Goal: Task Accomplishment & Management: Complete application form

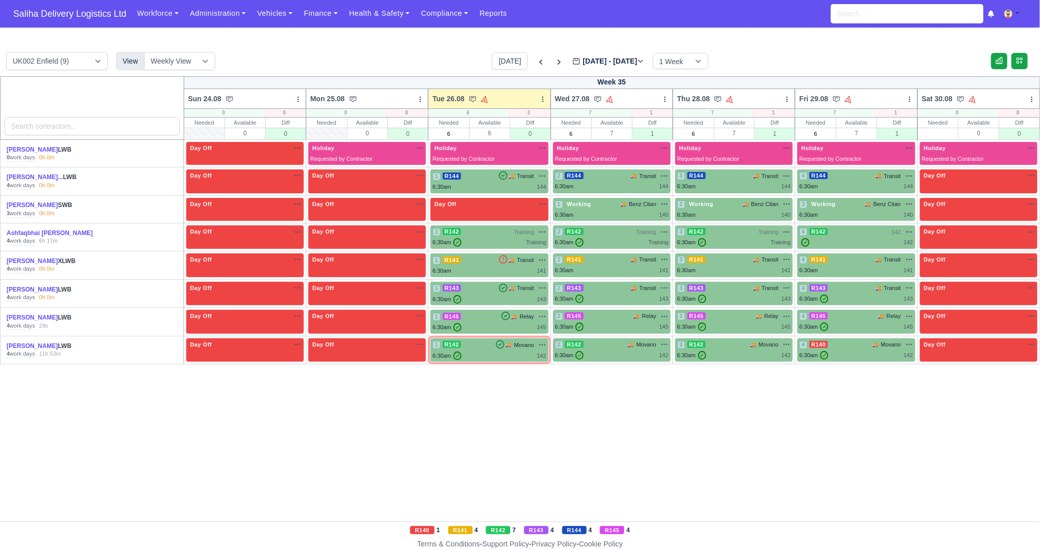
click at [407, 43] on div "UK002 Enfield (9) View Weekly View Wave times Daily Roster Today Aug 24 - Aug 3…" at bounding box center [520, 289] width 1040 height 499
click at [493, 346] on div "1 R142 🚚 Movano" at bounding box center [489, 344] width 113 height 9
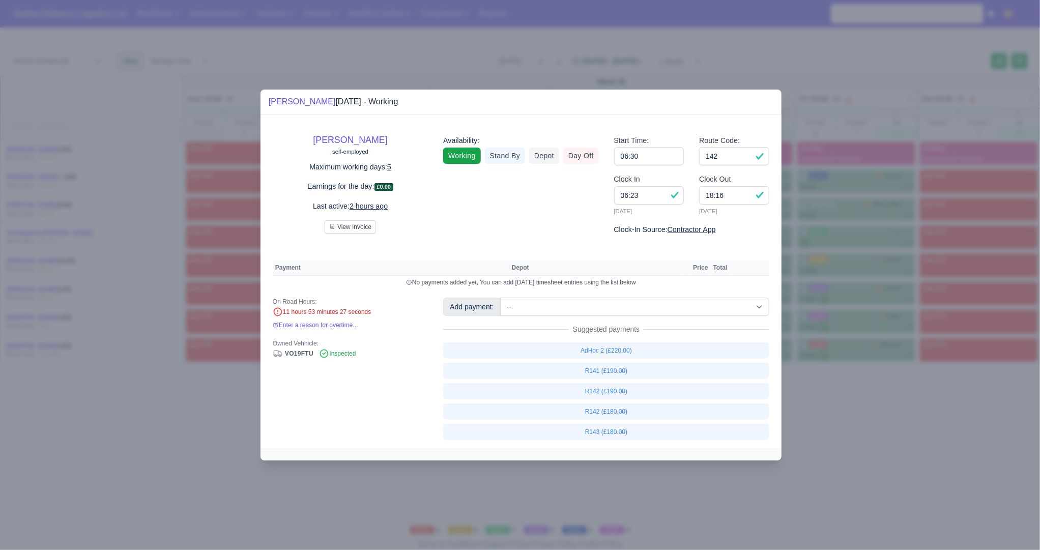
click at [921, 461] on div at bounding box center [520, 275] width 1040 height 550
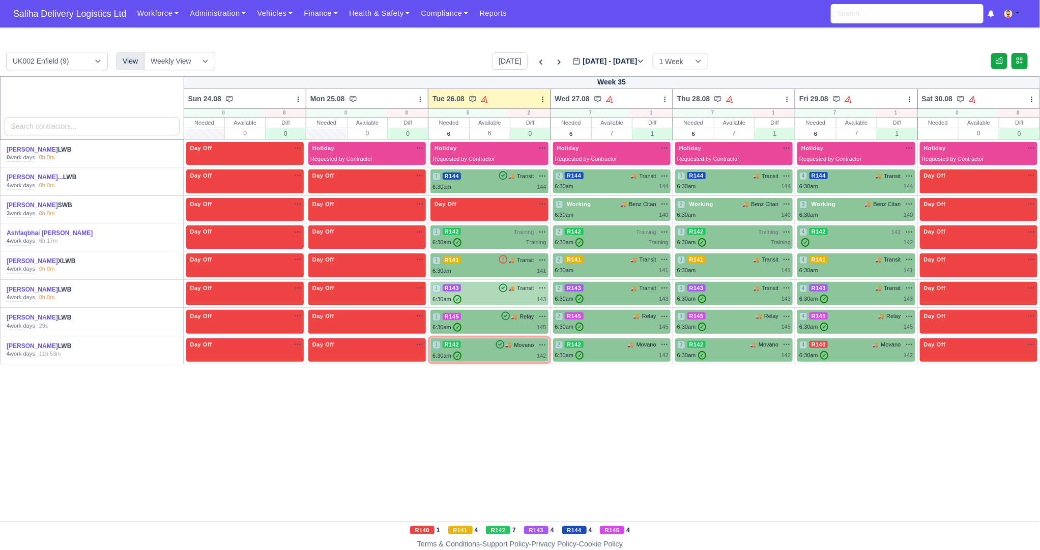
click at [487, 295] on div "6:30am ✓ 143" at bounding box center [489, 299] width 113 height 9
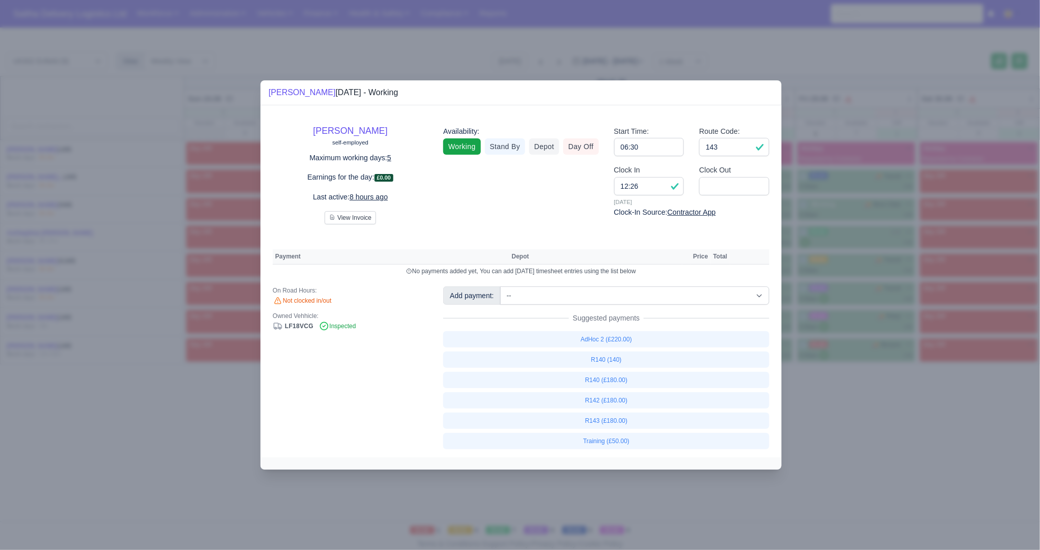
click at [839, 70] on div at bounding box center [520, 275] width 1040 height 550
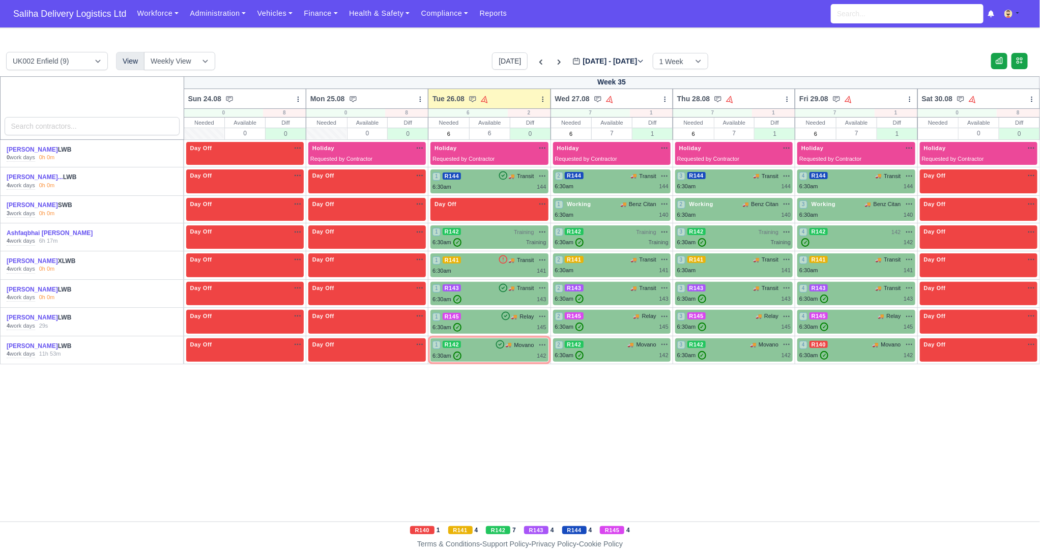
click at [782, 64] on div "UK002 Enfield (9) View Weekly View Wave times Daily Roster Today Aug 24 - Aug 3…" at bounding box center [520, 64] width 1040 height 24
click at [766, 55] on div "UK002 Enfield (9) View Weekly View Wave times Daily Roster Today Aug 24 - Aug 3…" at bounding box center [520, 64] width 1040 height 24
click at [917, 41] on div "UK002 Enfield (9) View Weekly View Wave times Daily Roster Today Aug 24 - Aug 3…" at bounding box center [520, 289] width 1040 height 499
click at [478, 323] on div "6:30am ✓ 145" at bounding box center [489, 327] width 113 height 9
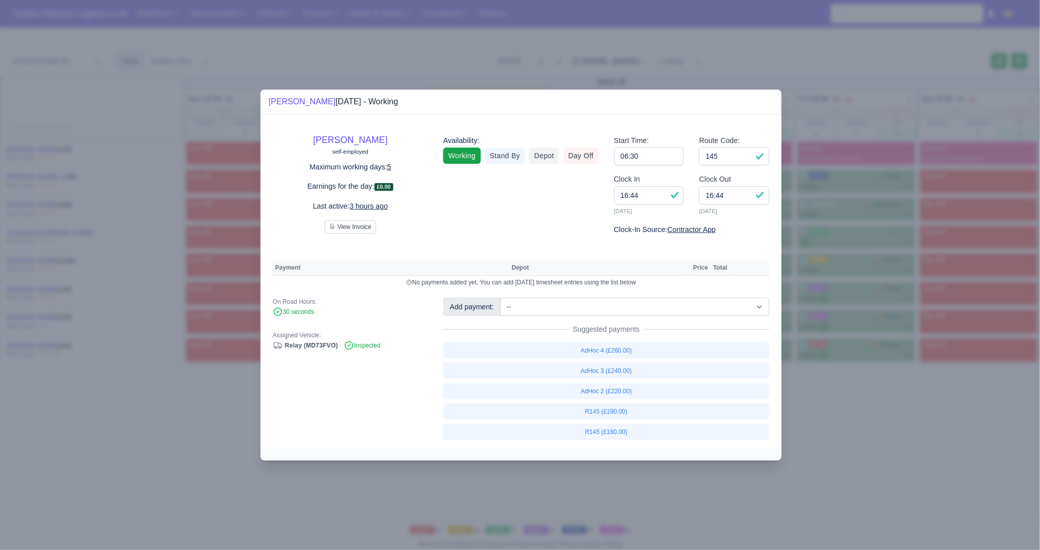
click at [823, 433] on div at bounding box center [520, 275] width 1040 height 550
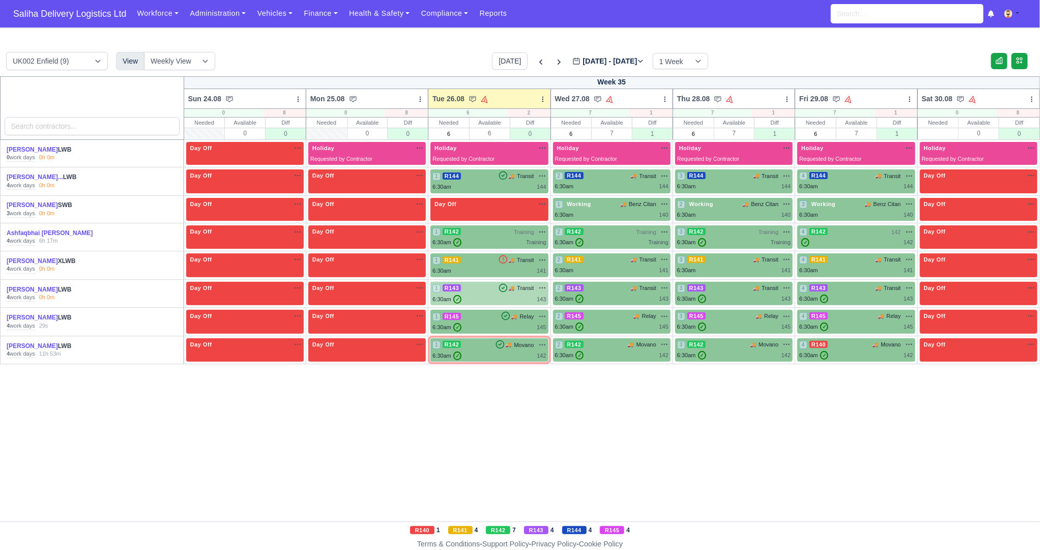
click at [505, 298] on div "6:30am ✓ 143" at bounding box center [489, 299] width 113 height 9
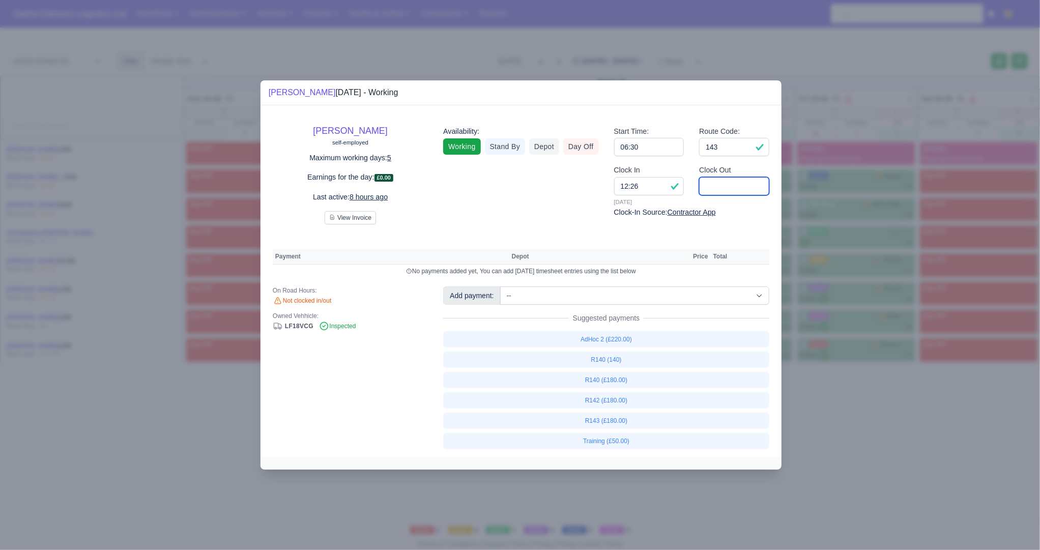
click at [709, 188] on input "Clock Out" at bounding box center [734, 186] width 70 height 18
type input "16:15"
click at [603, 337] on link "AdHoc 2 (£220.00)" at bounding box center [606, 339] width 326 height 16
select select "1"
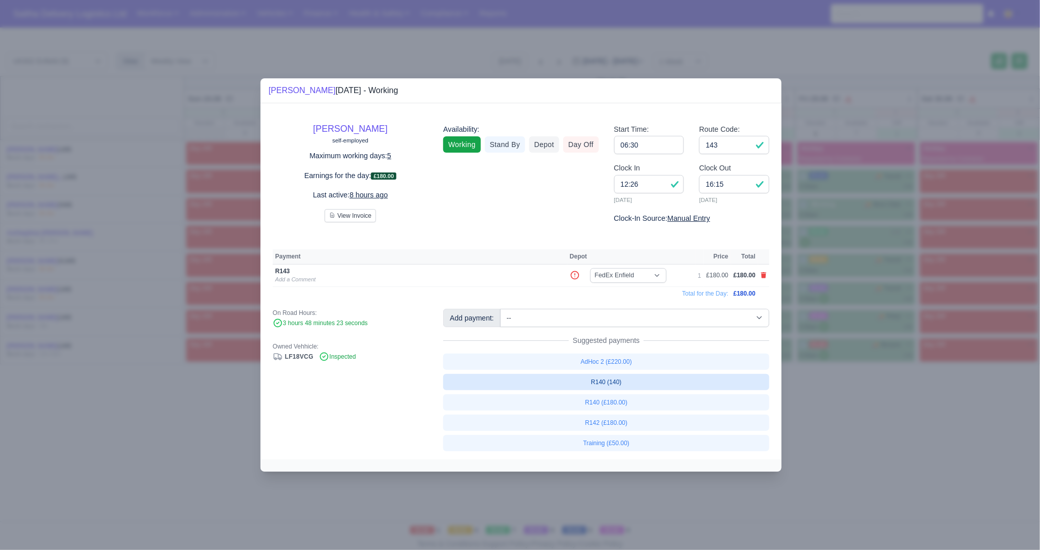
select select "1"
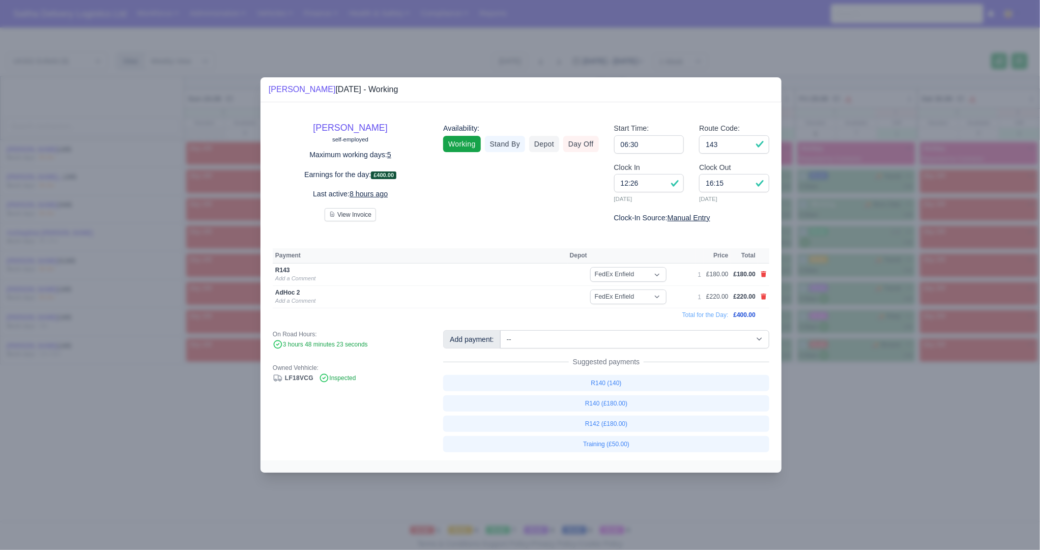
click at [765, 271] on link at bounding box center [764, 274] width 6 height 9
select select
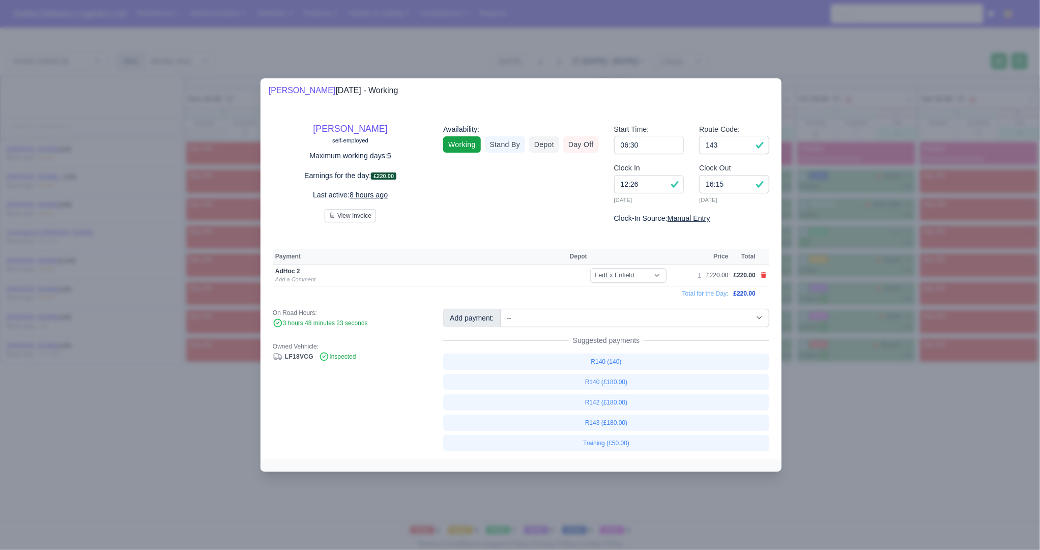
click at [843, 443] on div at bounding box center [520, 275] width 1040 height 550
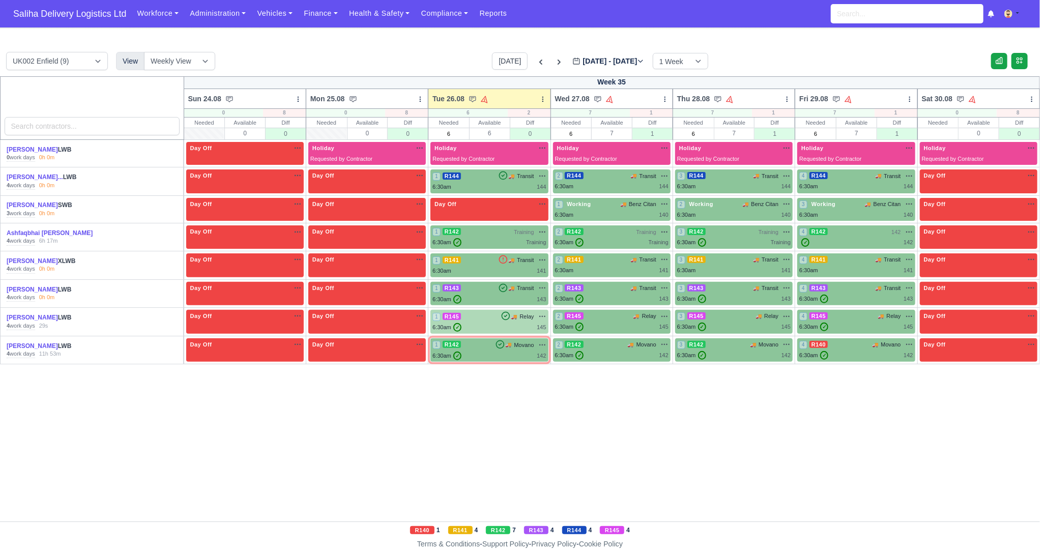
click at [496, 330] on div "6:30am ✓ 145" at bounding box center [489, 327] width 113 height 9
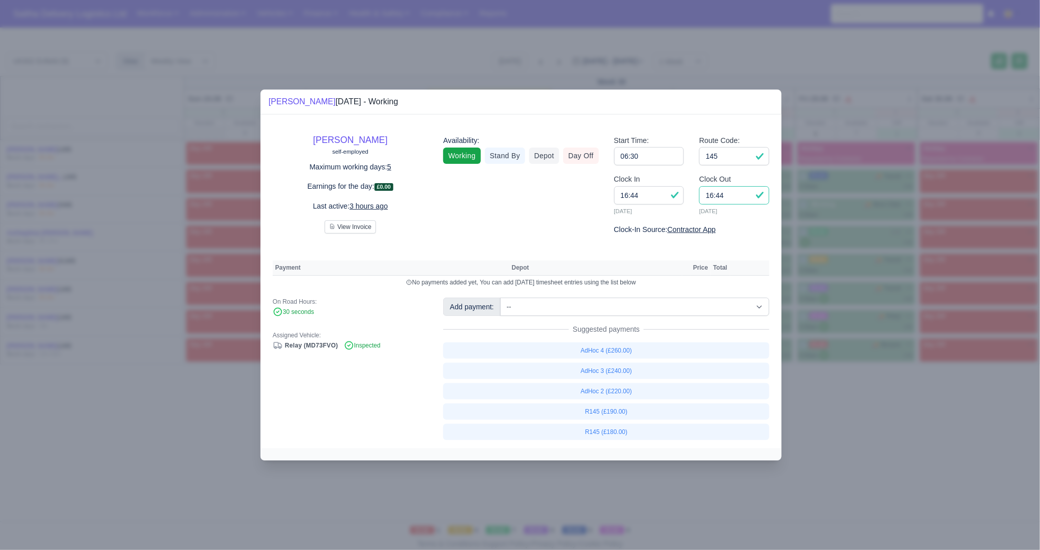
click at [736, 205] on input "16:44" at bounding box center [734, 195] width 70 height 18
type input "16:45"
click at [599, 391] on link "AdHoc 2 (£220.00)" at bounding box center [606, 391] width 326 height 16
select select "1"
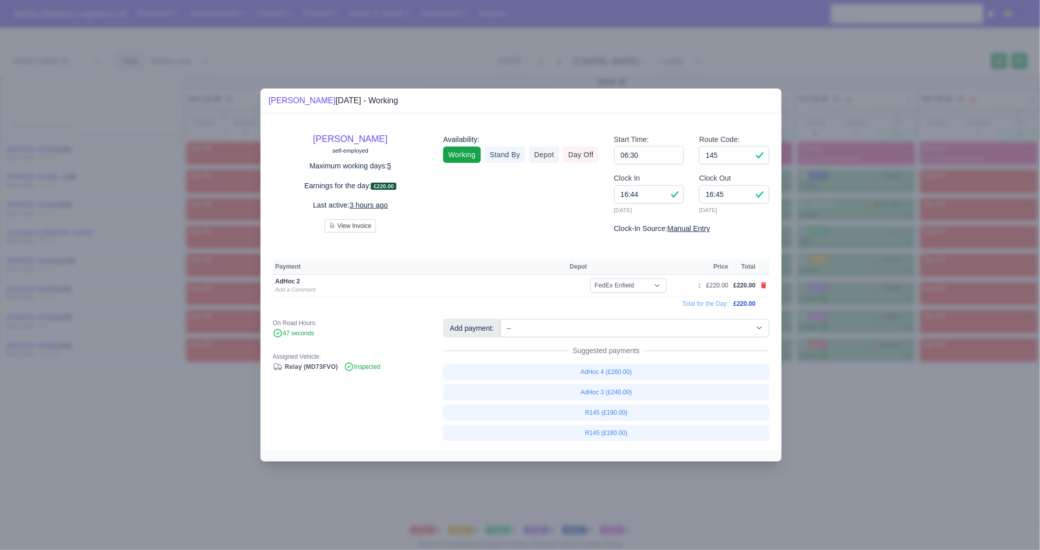
click at [917, 480] on div at bounding box center [520, 275] width 1040 height 550
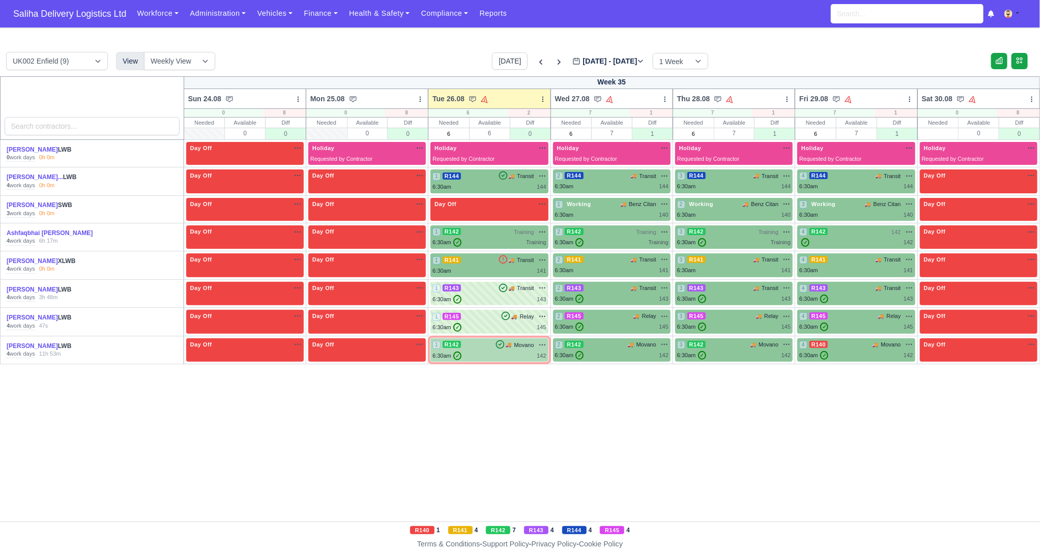
click at [503, 353] on div "6:30am ✓ 142" at bounding box center [489, 356] width 113 height 9
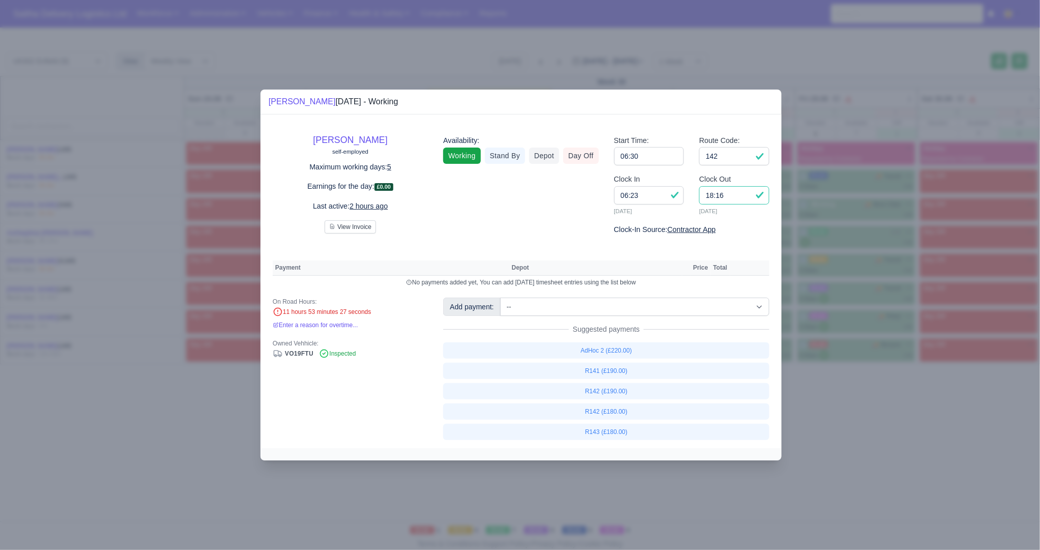
click at [727, 205] on input "18:16" at bounding box center [734, 195] width 70 height 18
type input "1"
type input "17:45"
click at [616, 355] on link "AdHoc 2 (£220.00)" at bounding box center [606, 350] width 326 height 16
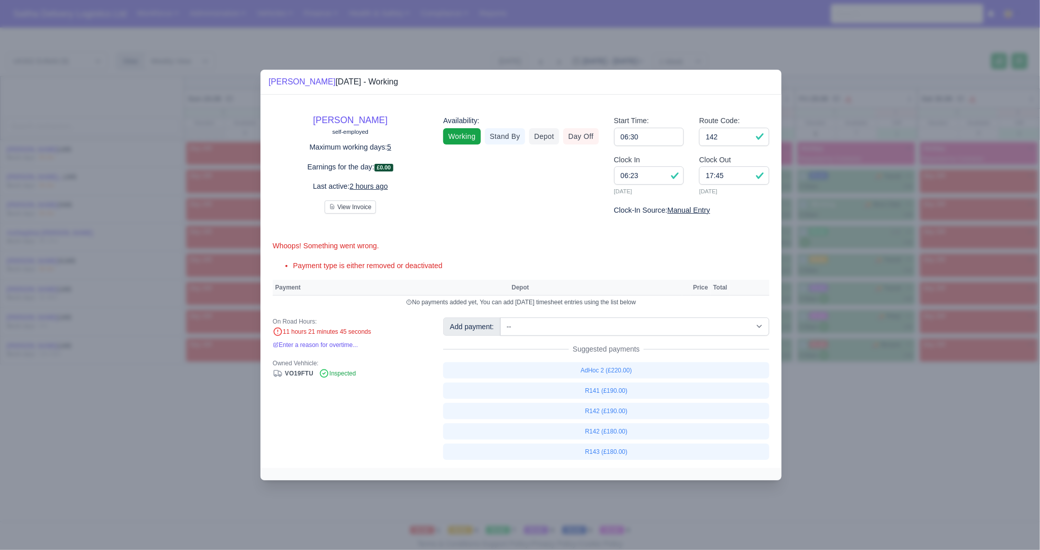
select select "1"
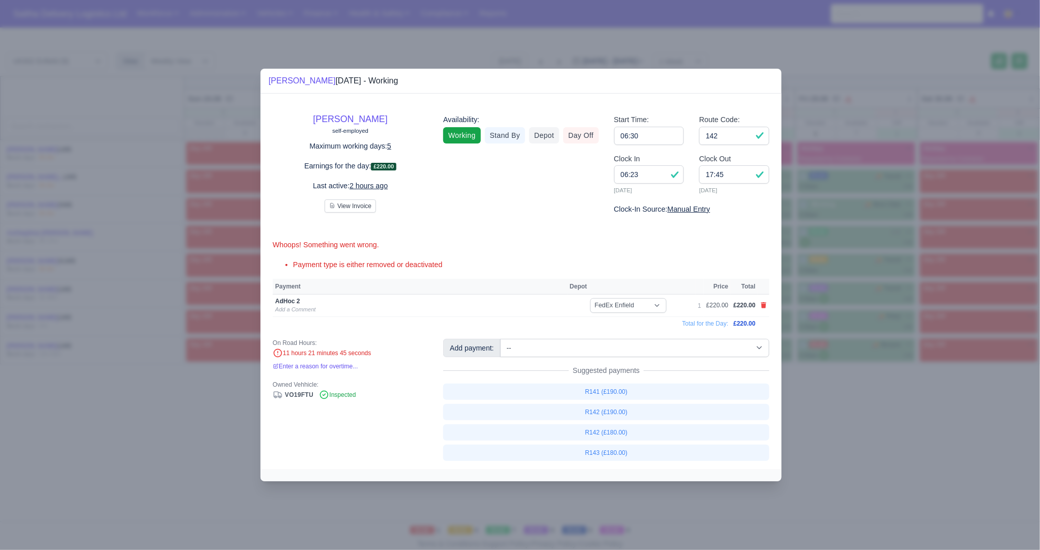
click at [881, 459] on div at bounding box center [520, 275] width 1040 height 550
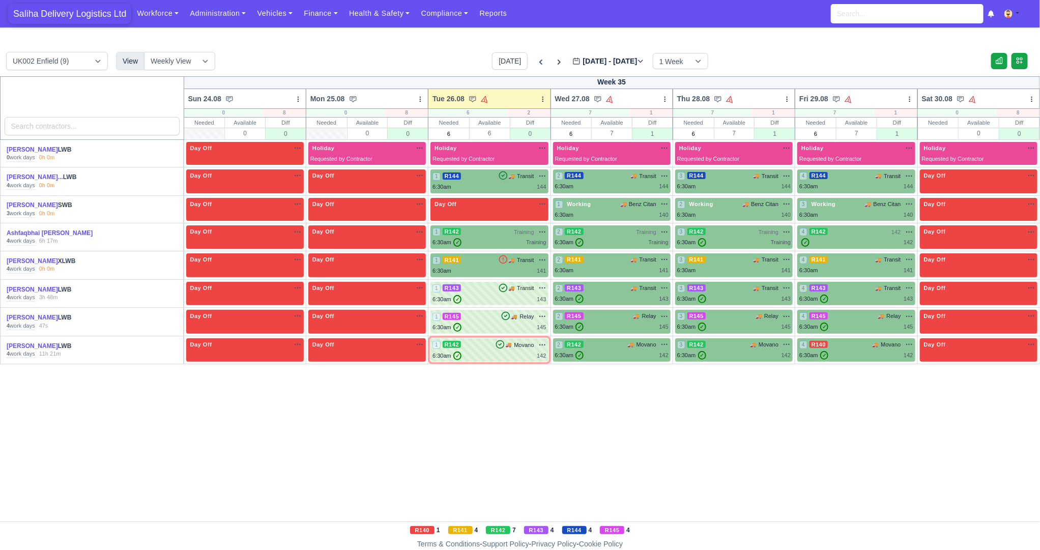
click at [72, 17] on span "Saliha Delivery Logistics Ltd" at bounding box center [69, 14] width 123 height 20
click at [491, 343] on div "1 R142 🚚 Movano" at bounding box center [489, 344] width 113 height 9
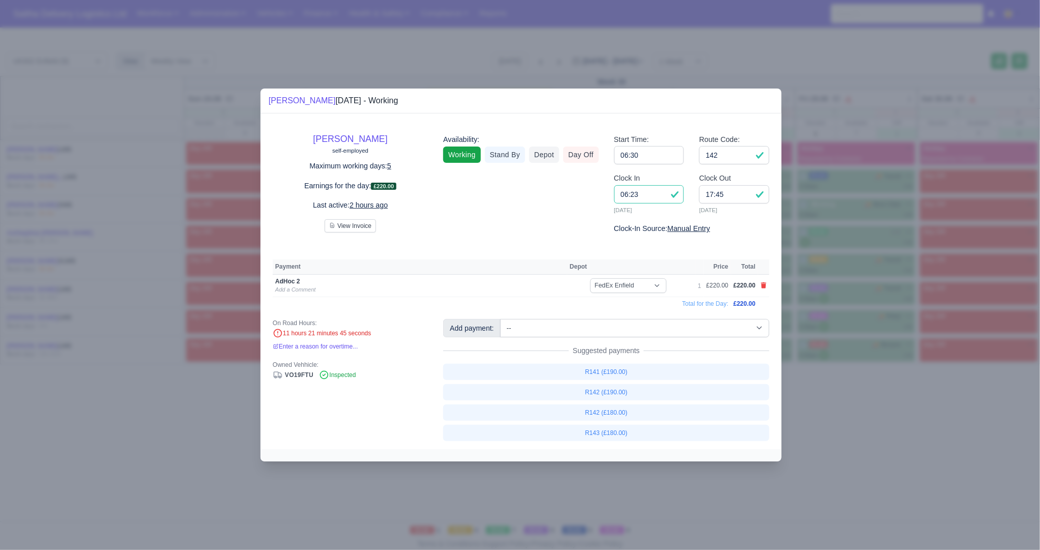
click at [645, 195] on input "06:23" at bounding box center [649, 194] width 70 height 18
type input "06:30"
click at [818, 372] on div at bounding box center [520, 275] width 1040 height 550
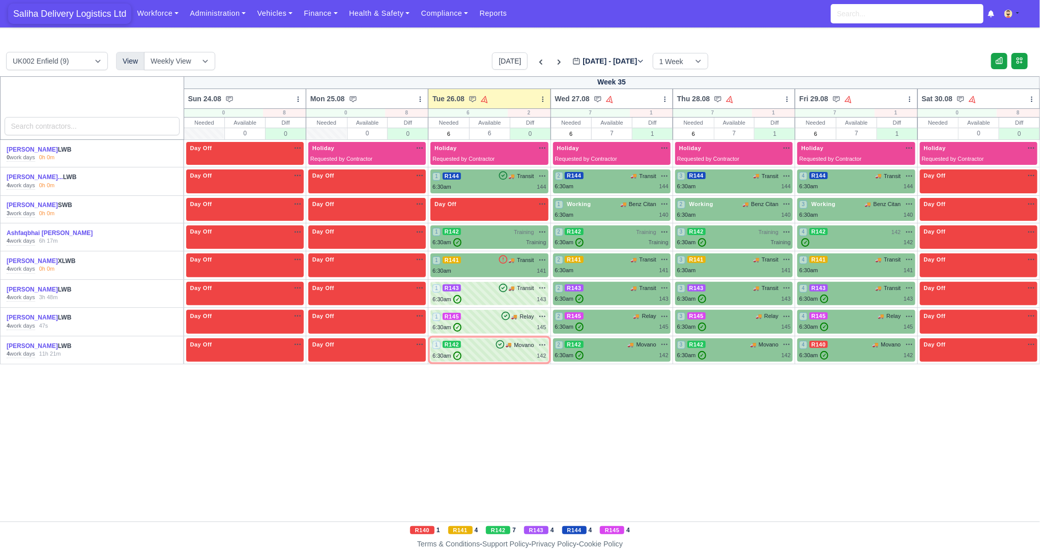
click at [56, 14] on span "Saliha Delivery Logistics Ltd" at bounding box center [69, 14] width 123 height 20
click at [474, 346] on div "1 R142 🚚 Movano" at bounding box center [489, 344] width 113 height 9
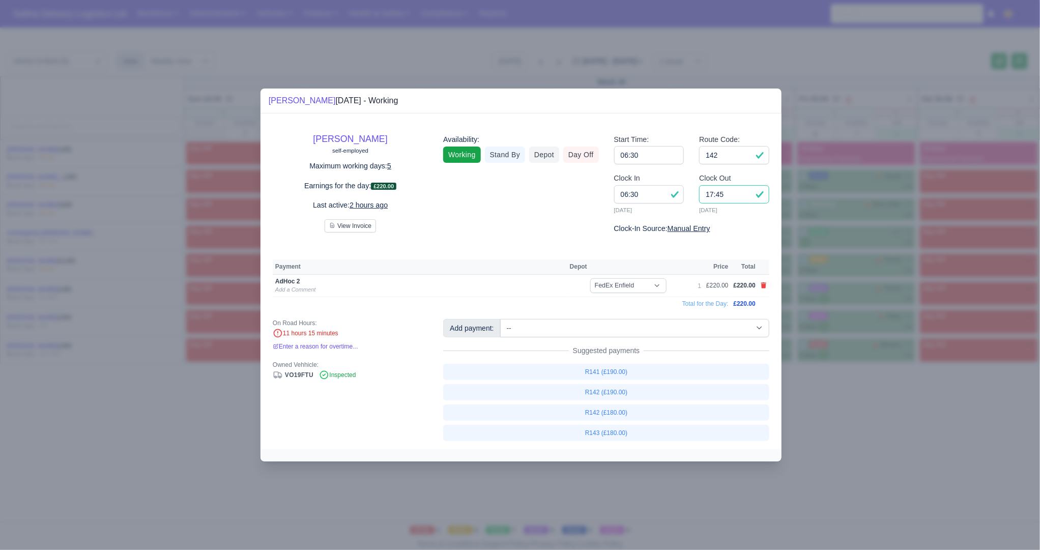
click at [727, 199] on input "17:45" at bounding box center [734, 194] width 70 height 18
type input "17:30"
click at [880, 458] on div at bounding box center [520, 275] width 1040 height 550
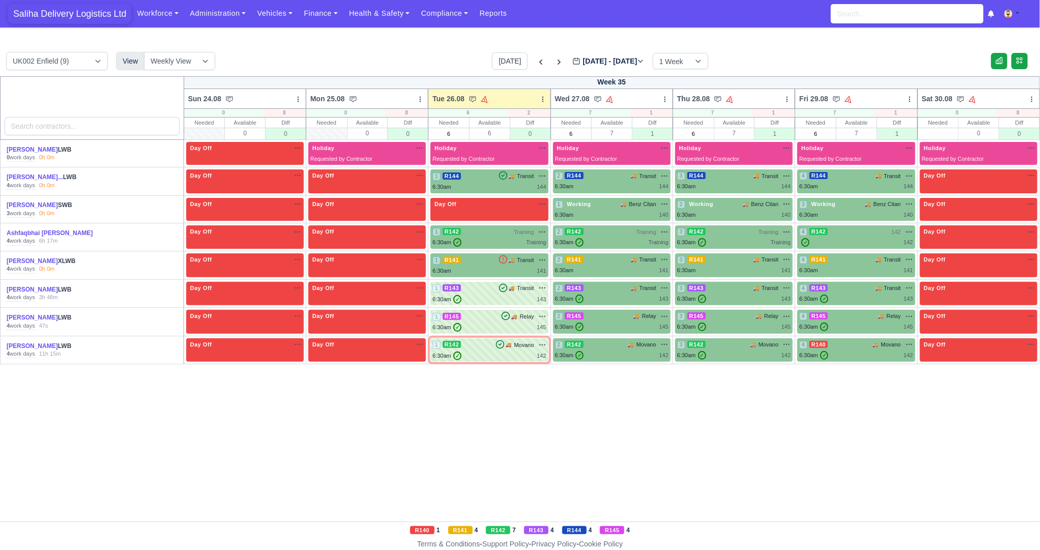
click at [53, 17] on span "Saliha Delivery Logistics Ltd" at bounding box center [69, 14] width 123 height 20
click at [513, 184] on div "6:30am 144" at bounding box center [489, 187] width 113 height 9
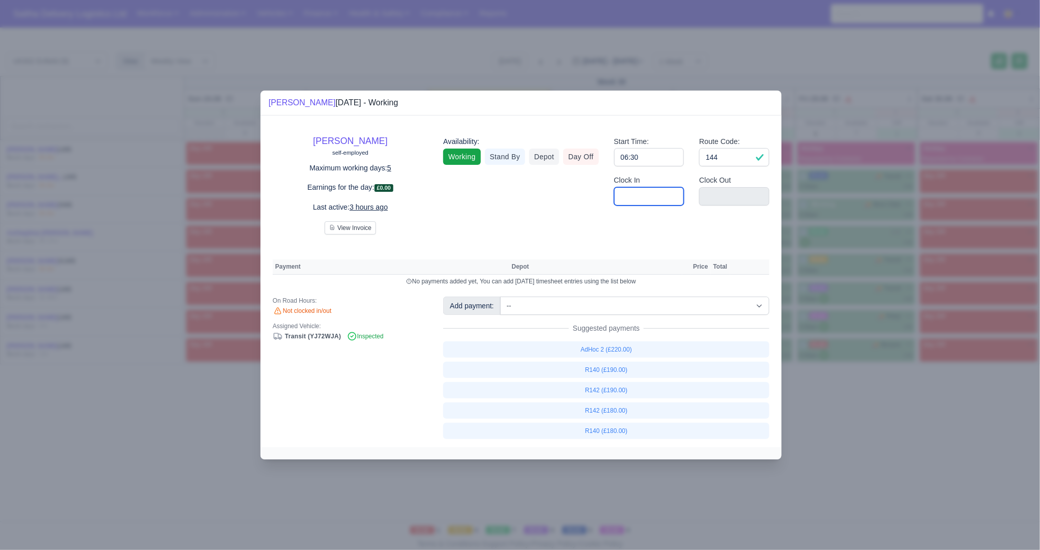
click at [683, 200] on input "Clock In" at bounding box center [649, 196] width 70 height 18
type input "06:30"
click at [711, 196] on input "Clock Out" at bounding box center [734, 196] width 70 height 18
type input "16:00"
click at [628, 297] on select "-- Ad-Hoc 1 (AD-HO) Ad-Hoc 2 (AD-HO) Ad-Hoc 3 (AD-HO) Ad-Hoc 4 (AD-HO) Ad-Hoc 5…" at bounding box center [634, 306] width 269 height 18
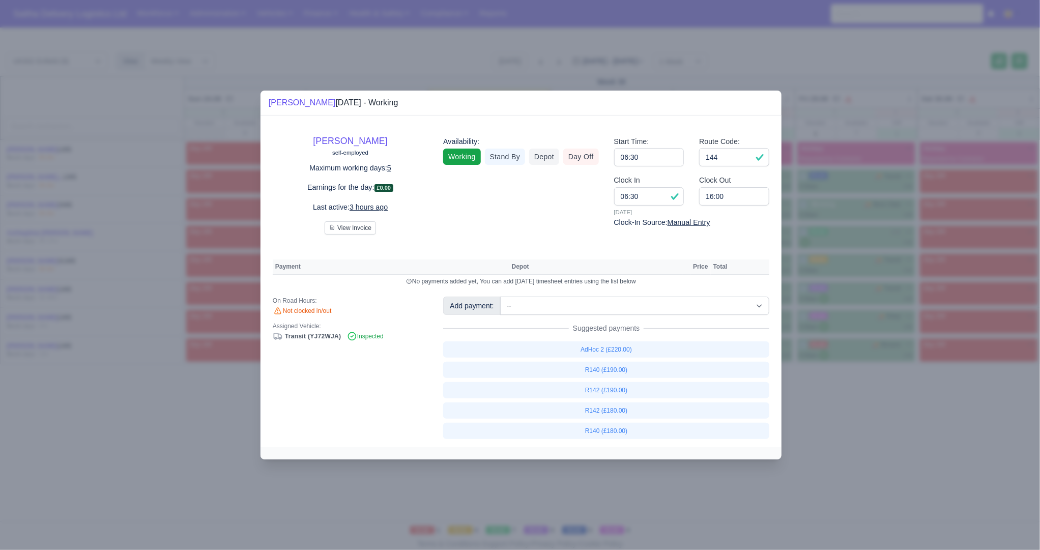
select select "1"
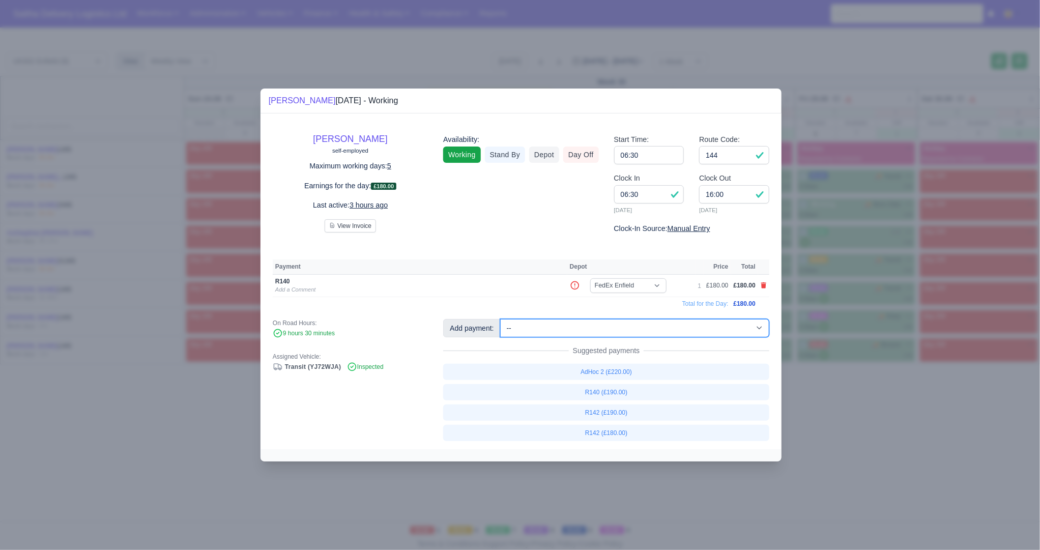
click at [610, 325] on select "-- Ad-Hoc 1 (AD-HO) Ad-Hoc 2 (AD-HO) Ad-Hoc 3 (AD-HO) Ad-Hoc 4 (AD-HO) Ad-Hoc 5…" at bounding box center [634, 328] width 269 height 18
click at [501, 319] on select "-- Ad-Hoc 1 (AD-HO) Ad-Hoc 2 (AD-HO) Ad-Hoc 3 (AD-HO) Ad-Hoc 4 (AD-HO) Ad-Hoc 5…" at bounding box center [634, 328] width 269 height 18
select select "1"
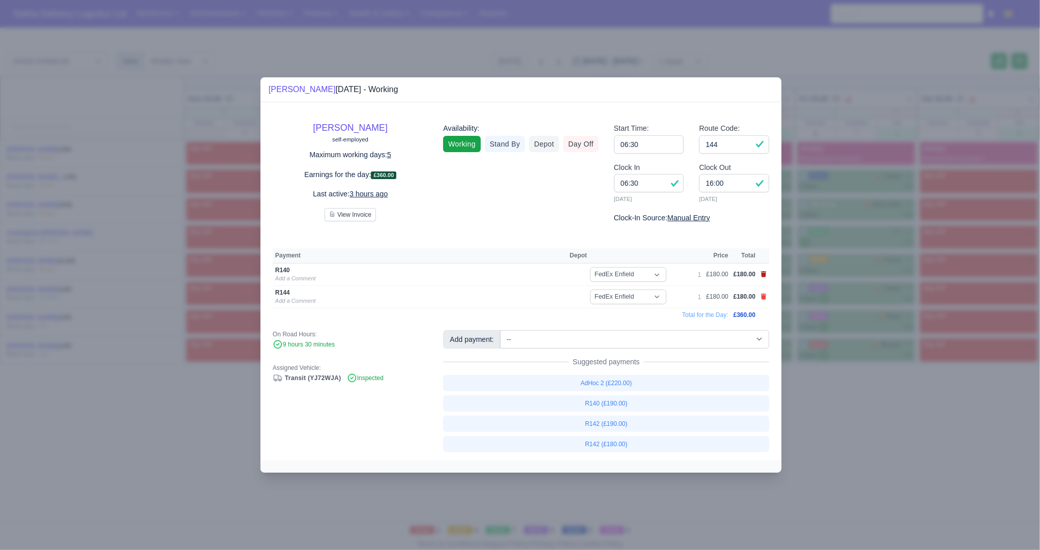
click at [764, 274] on icon at bounding box center [764, 274] width 6 height 6
select select
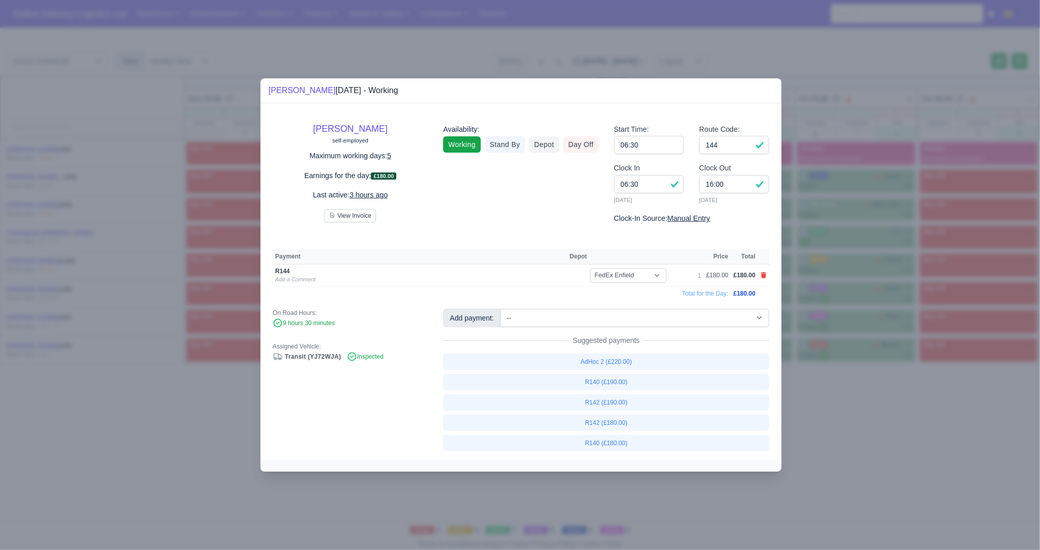
click at [855, 505] on div at bounding box center [520, 275] width 1040 height 550
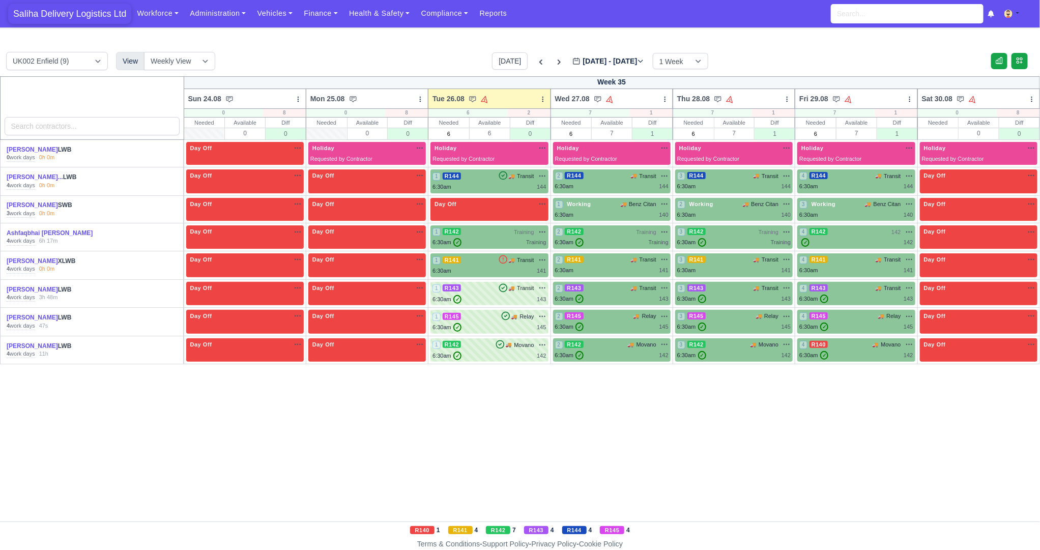
click at [59, 16] on span "Saliha Delivery Logistics Ltd" at bounding box center [69, 14] width 123 height 20
click at [481, 234] on div "1 R142 Training na" at bounding box center [489, 231] width 113 height 9
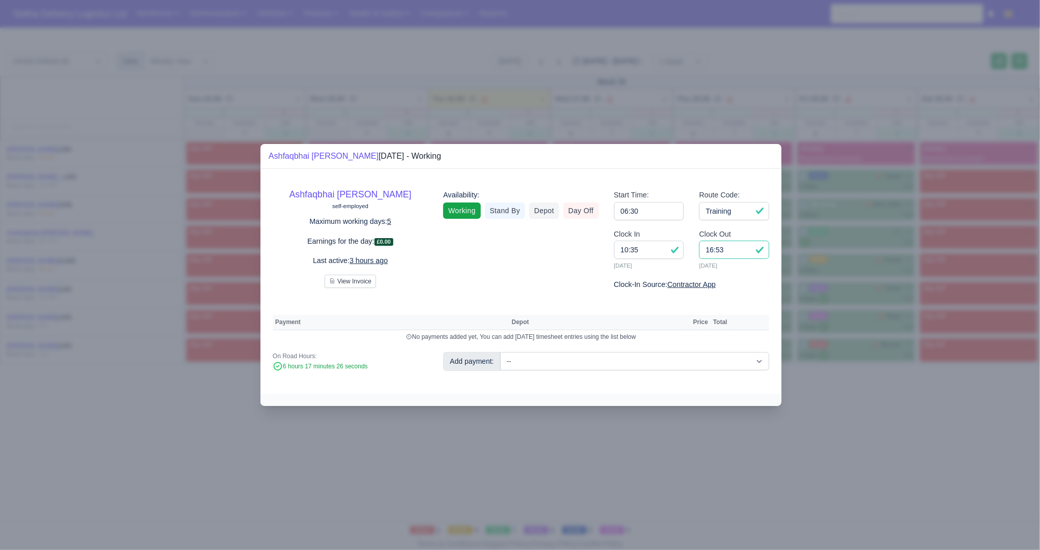
click at [733, 252] on input "16:53" at bounding box center [734, 250] width 70 height 18
type input "16:30"
drag, startPoint x: 652, startPoint y: 253, endPoint x: 606, endPoint y: 247, distance: 46.6
click at [607, 247] on div "Clock In 10:35 [DATE]" at bounding box center [649, 253] width 85 height 50
type input "06:30"
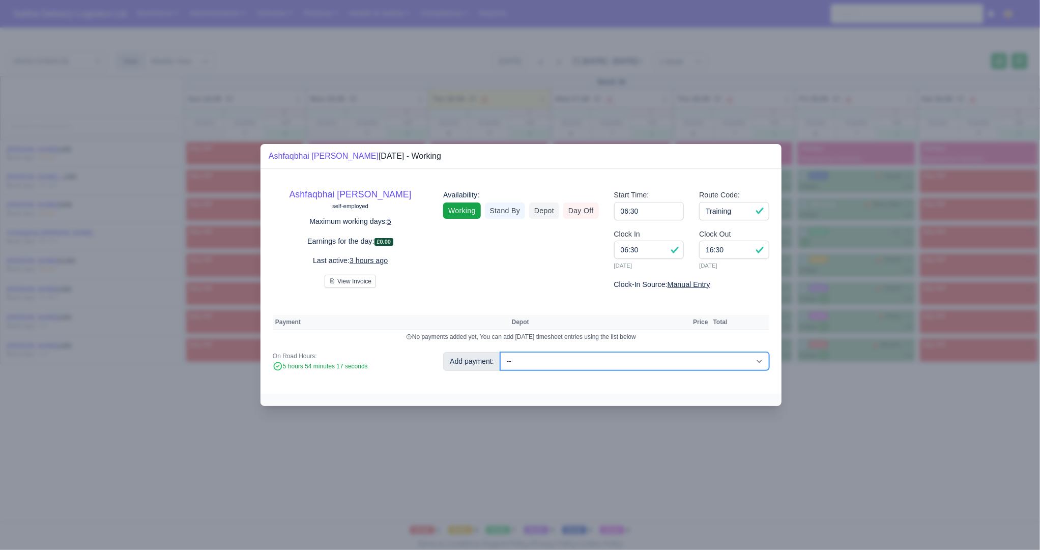
click at [628, 363] on select "-- Ad-Hoc 1 (AD-HO) Ad-Hoc 2 (AD-HO) Ad-Hoc 3 (AD-HO) Ad-Hoc 4 (AD-HO) Ad-Hoc 5…" at bounding box center [634, 361] width 269 height 18
click at [501, 352] on select "-- Ad-Hoc 1 (AD-HO) Ad-Hoc 2 (AD-HO) Ad-Hoc 3 (AD-HO) Ad-Hoc 4 (AD-HO) Ad-Hoc 5…" at bounding box center [634, 361] width 269 height 18
select select "1"
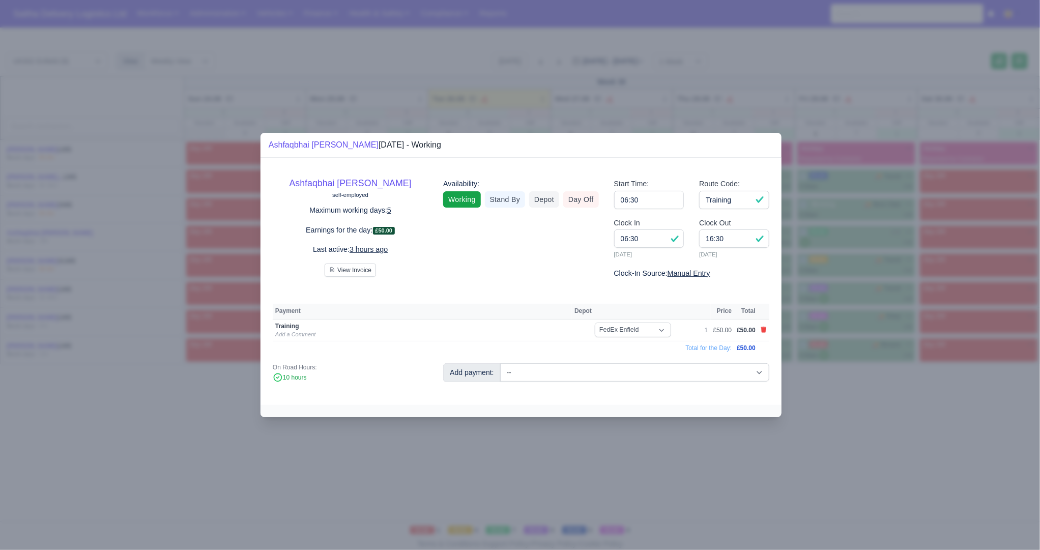
click at [854, 437] on div at bounding box center [520, 275] width 1040 height 550
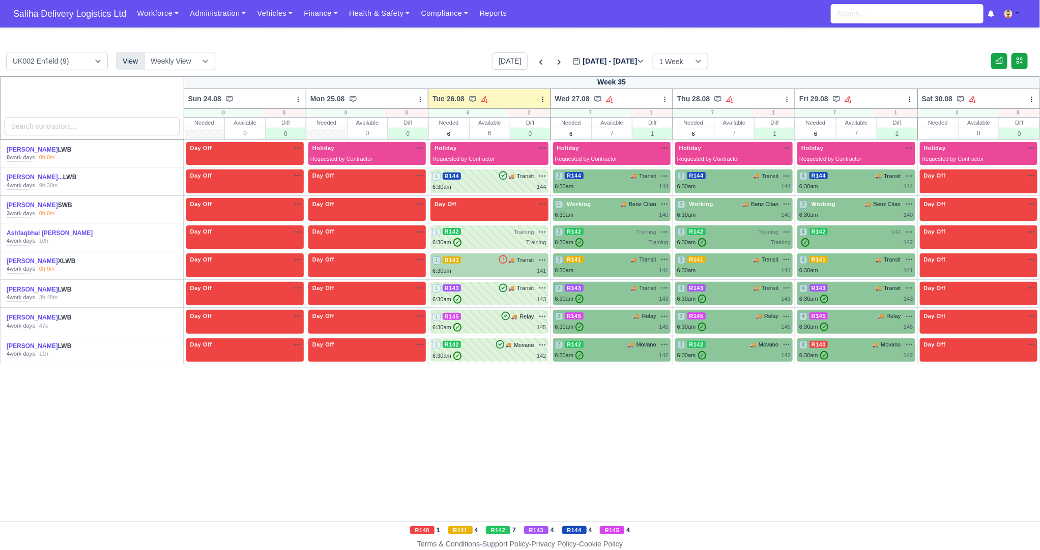
click at [502, 267] on div "6:30am 141" at bounding box center [489, 271] width 113 height 9
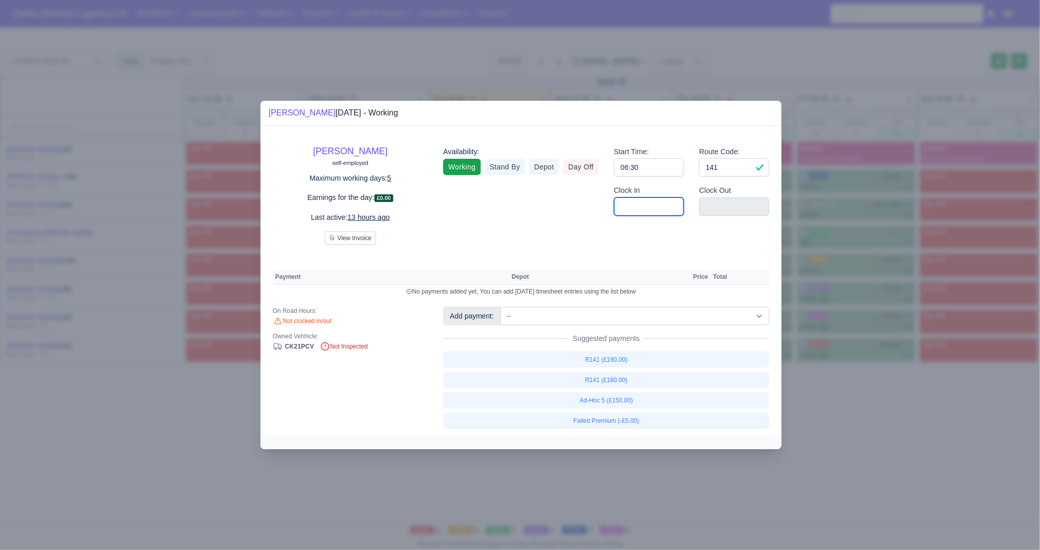
click at [644, 209] on input "Clock In" at bounding box center [649, 206] width 70 height 18
type input "06:30"
click at [714, 209] on input "Clock Out" at bounding box center [734, 206] width 70 height 18
type input "15:30"
click at [733, 173] on input "141" at bounding box center [734, 167] width 70 height 18
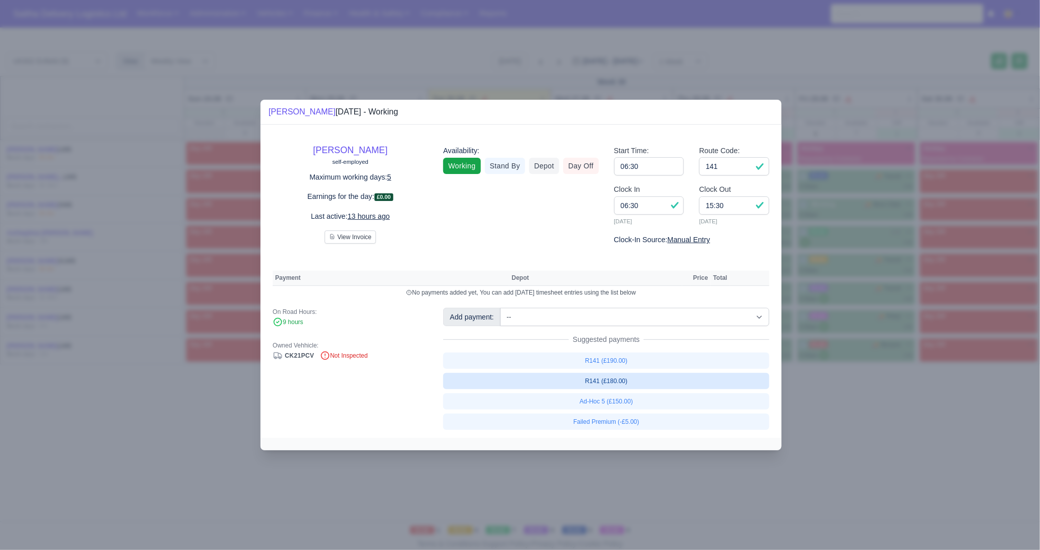
click at [614, 380] on link "R141 (£180.00)" at bounding box center [606, 381] width 326 height 16
select select "1"
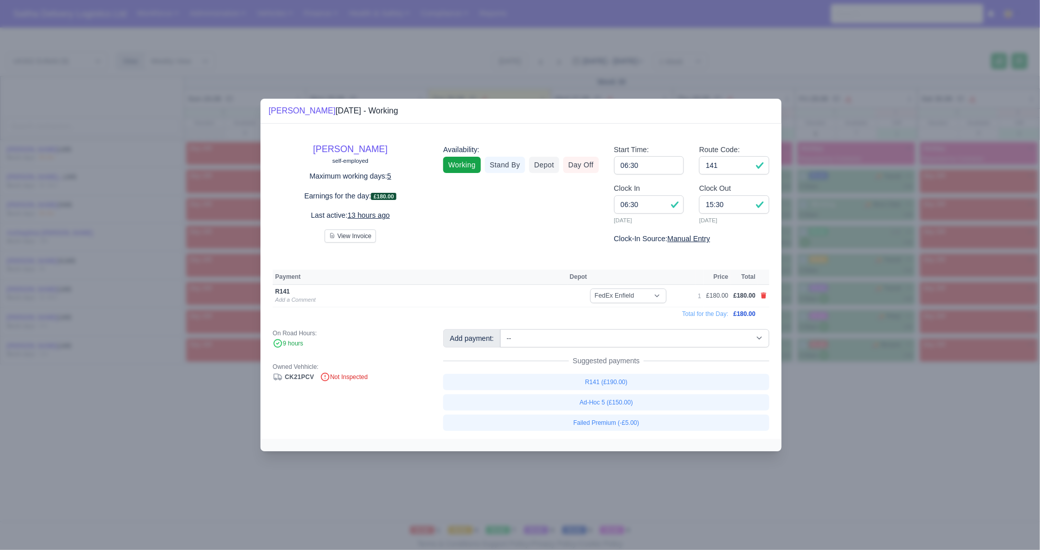
click at [858, 450] on div at bounding box center [520, 275] width 1040 height 550
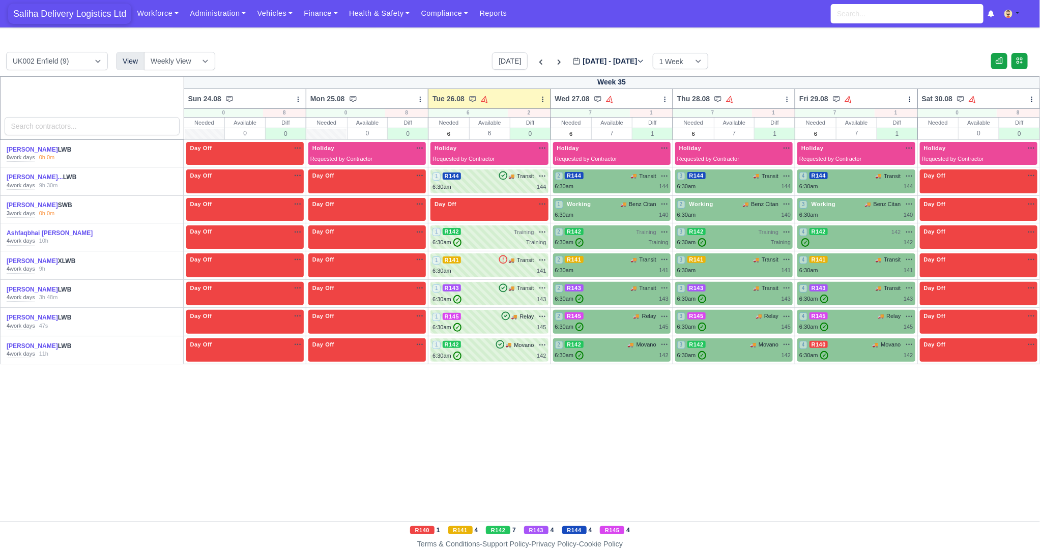
click at [60, 15] on span "Saliha Delivery Logistics Ltd" at bounding box center [69, 14] width 123 height 20
click at [97, 20] on span "Saliha Delivery Logistics Ltd" at bounding box center [69, 14] width 123 height 20
click at [79, 16] on span "Saliha Delivery Logistics Ltd" at bounding box center [69, 14] width 123 height 20
